Goal: Information Seeking & Learning: Learn about a topic

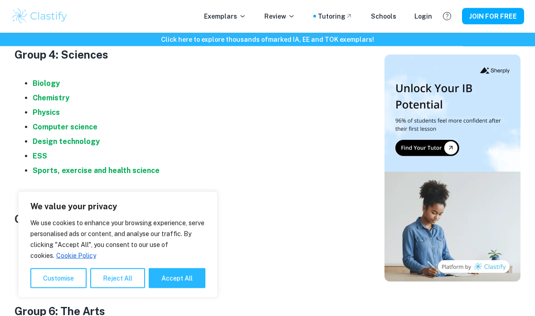
scroll to position [920, 0]
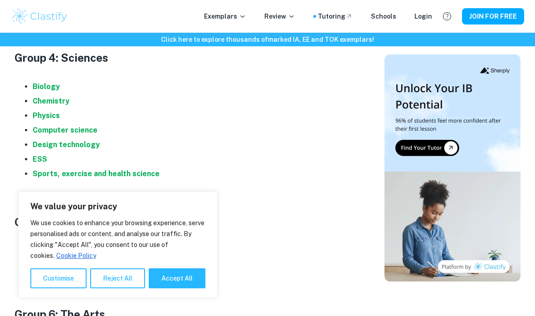
click at [62, 80] on li "Biology" at bounding box center [203, 86] width 341 height 15
click at [55, 87] on strong "Biology" at bounding box center [46, 86] width 27 height 9
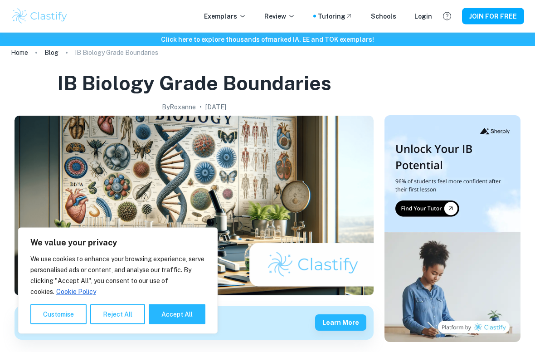
scroll to position [29, 0]
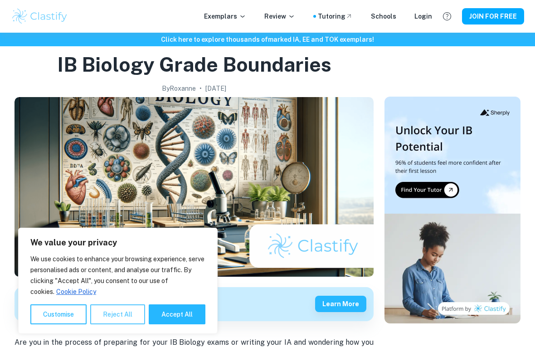
click at [103, 314] on button "Reject All" at bounding box center [117, 314] width 55 height 20
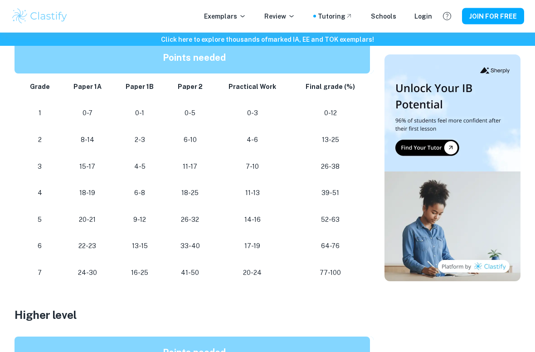
scroll to position [515, 0]
